Goal: Feedback & Contribution: Submit feedback/report problem

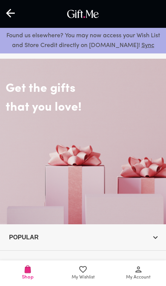
click at [139, 268] on icon at bounding box center [138, 269] width 6 height 6
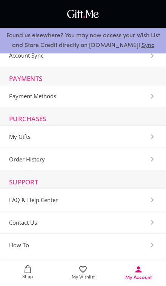
scroll to position [45, 0]
click at [122, 206] on Center-Section "FAQ & Help Center" at bounding box center [83, 200] width 166 height 23
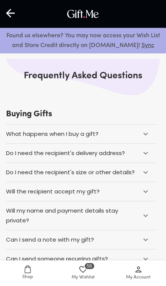
click at [145, 269] on span "My Account" at bounding box center [138, 273] width 46 height 16
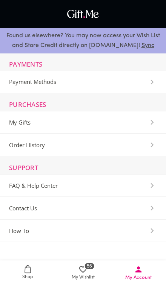
scroll to position [59, 0]
click at [129, 210] on Us-Section "Contact Us" at bounding box center [83, 208] width 166 height 23
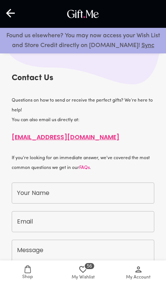
scroll to position [11, 0]
click at [150, 273] on span "My Account" at bounding box center [138, 273] width 46 height 16
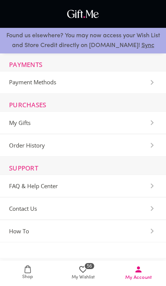
click at [29, 188] on span "FAQ & Help Center" at bounding box center [33, 186] width 49 height 7
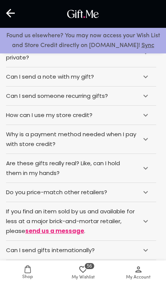
scroll to position [164, 0]
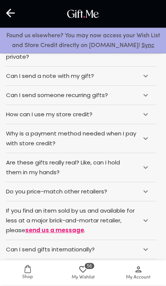
click at [142, 192] on icon at bounding box center [145, 191] width 9 height 9
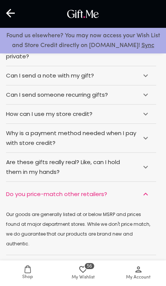
click at [143, 199] on icon at bounding box center [145, 194] width 9 height 9
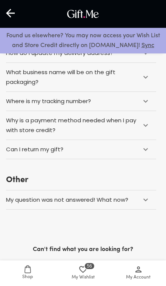
scroll to position [671, 0]
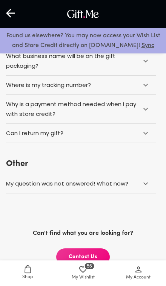
click at [95, 261] on span "Contact Us" at bounding box center [82, 257] width 53 height 8
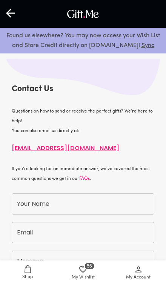
click at [34, 207] on input "Your Name" at bounding box center [83, 203] width 142 height 21
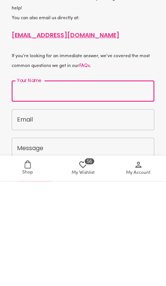
type input "Bree Sky"
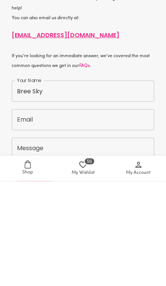
click at [21, 214] on input "Email" at bounding box center [83, 224] width 142 height 21
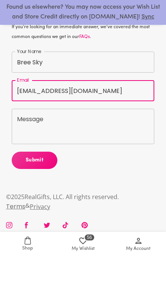
type input "Breeskeirik@gmail.com"
click at [32, 145] on textarea "Message" at bounding box center [83, 155] width 132 height 21
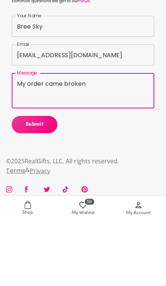
click at [27, 185] on span "Submit" at bounding box center [35, 189] width 46 height 8
type textarea "Gift.Me My order came broken"
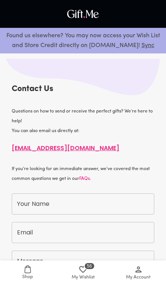
click at [144, 276] on span "My Account" at bounding box center [138, 277] width 24 height 7
